Goal: Transaction & Acquisition: Purchase product/service

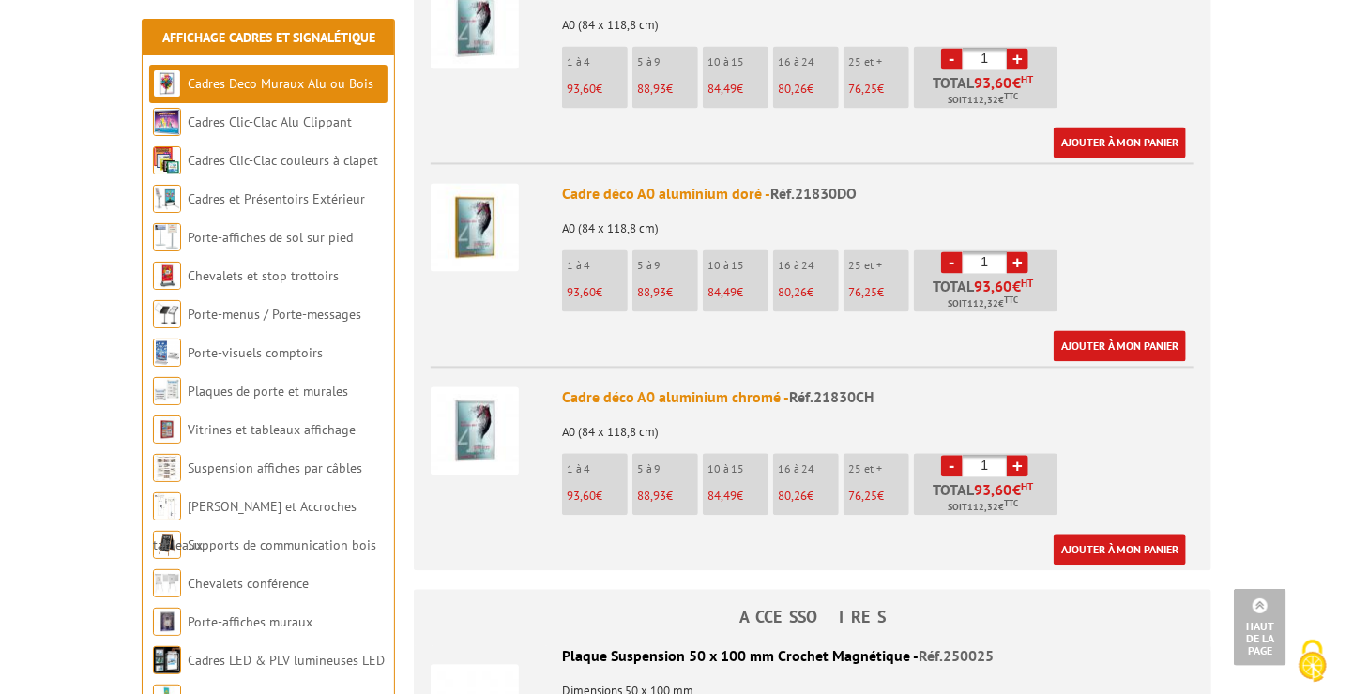
scroll to position [1689, 0]
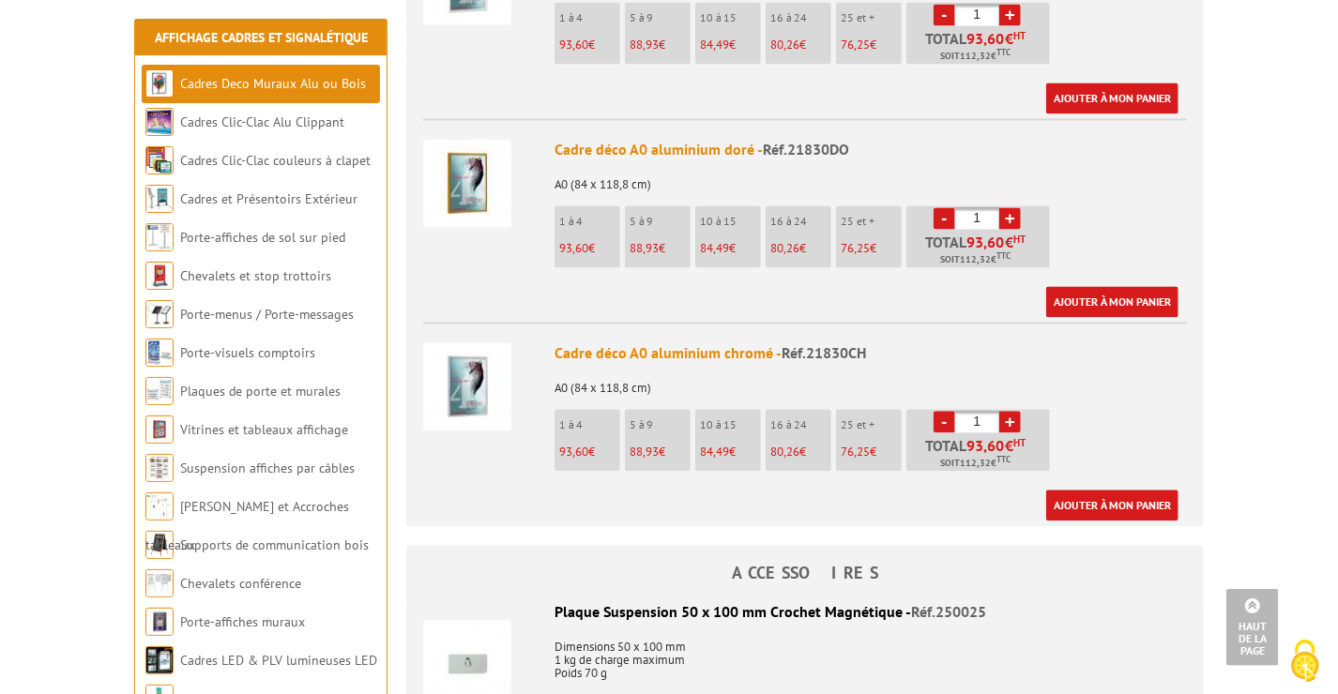
click at [1014, 411] on link "+" at bounding box center [1010, 422] width 22 height 22
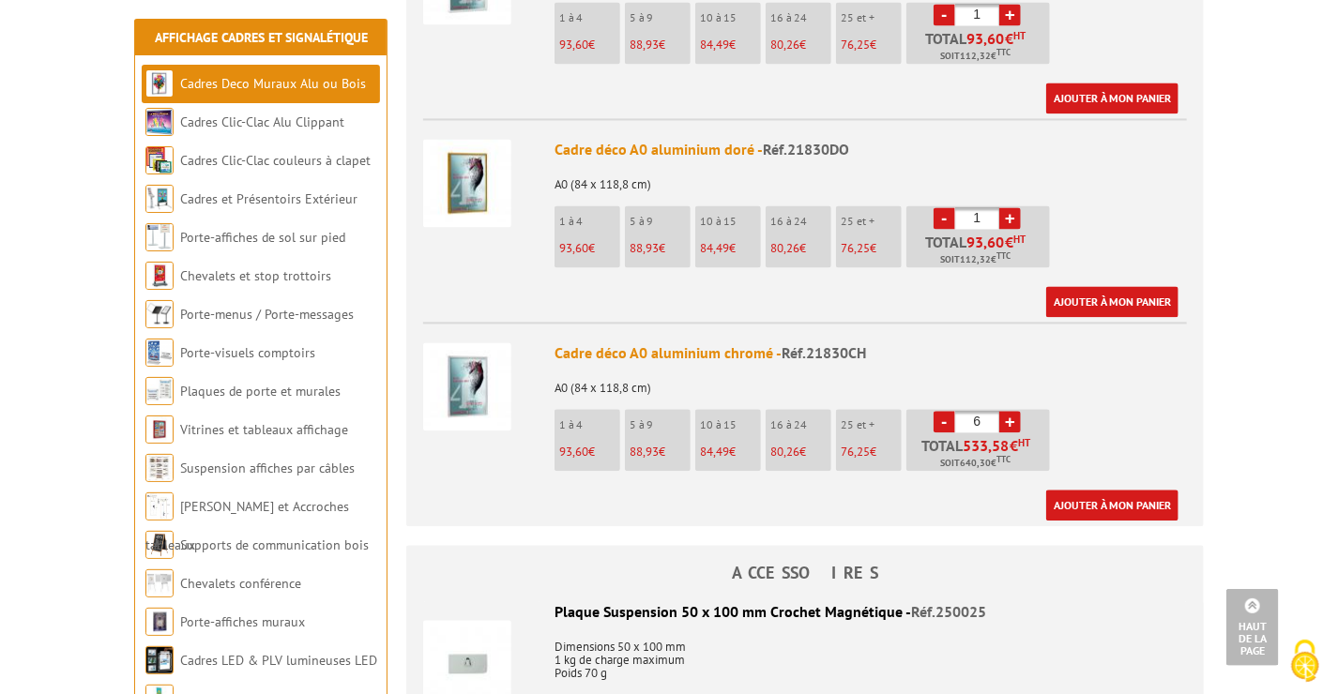
click at [1014, 411] on link "+" at bounding box center [1010, 422] width 22 height 22
type input "10"
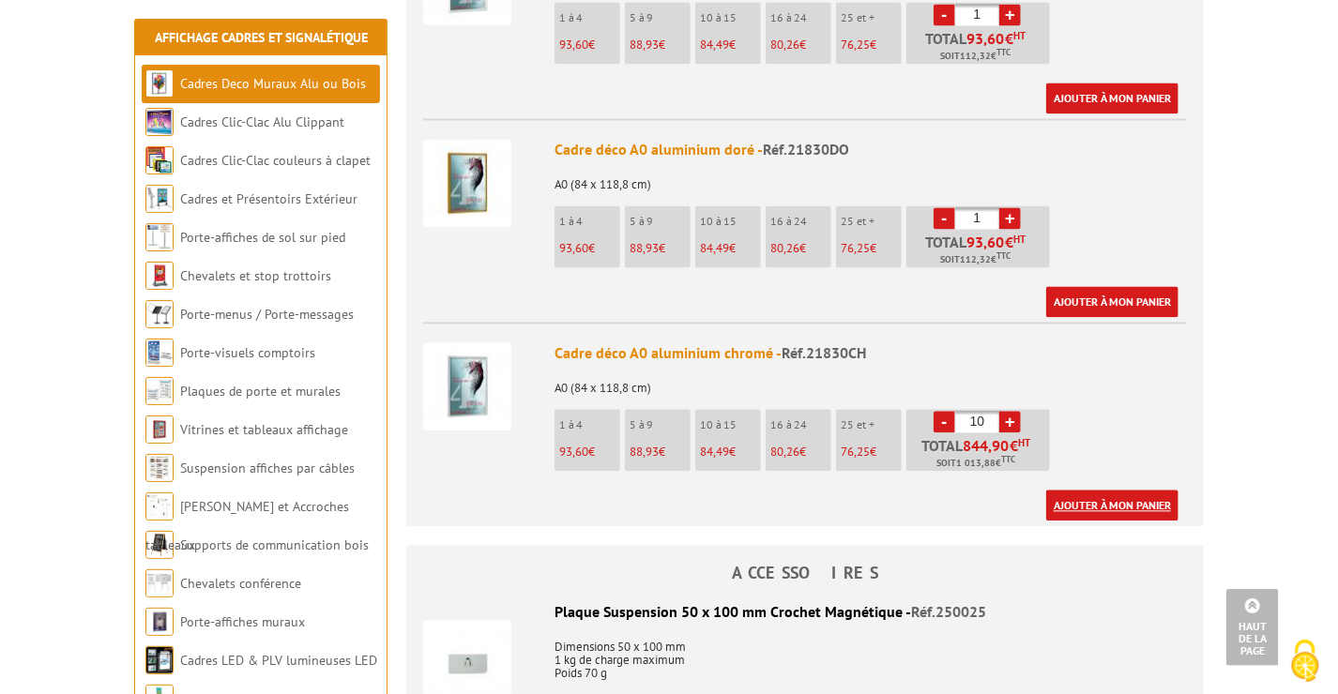
click at [1114, 490] on link "Ajouter à mon panier" at bounding box center [1112, 505] width 132 height 31
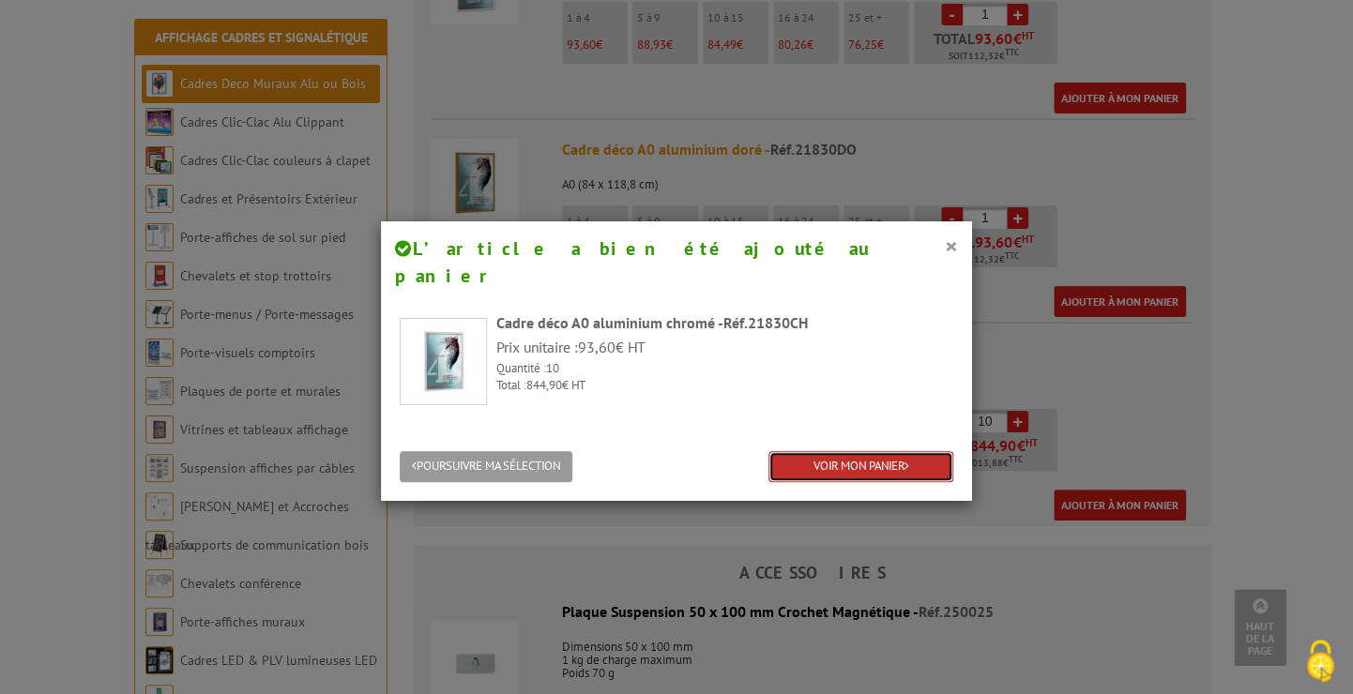
click at [879, 451] on link "VOIR MON PANIER" at bounding box center [860, 466] width 185 height 31
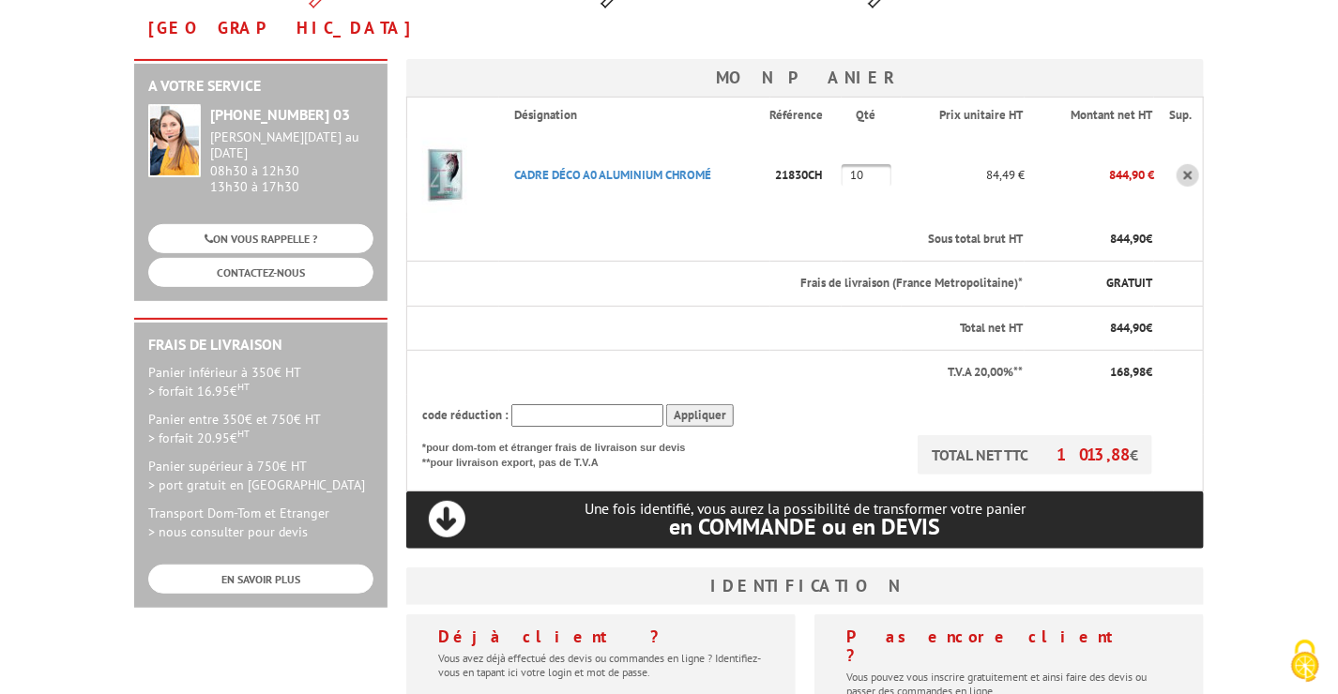
scroll to position [281, 0]
